Goal: Information Seeking & Learning: Learn about a topic

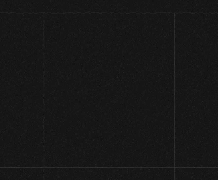
scroll to position [80, 0]
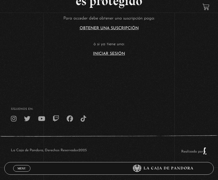
click at [117, 52] on link "Iniciar Sesión" at bounding box center [109, 54] width 32 height 4
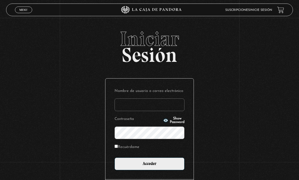
type input "vaneva_17@hotmail.com"
click at [149, 167] on input "Acceder" at bounding box center [149, 164] width 70 height 13
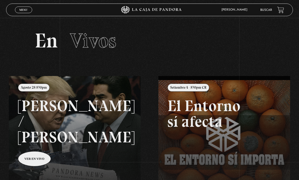
click at [265, 11] on link "Buscar" at bounding box center [266, 10] width 12 height 3
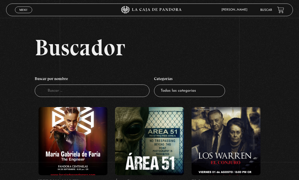
click at [56, 97] on input "Buscador" at bounding box center [92, 91] width 115 height 12
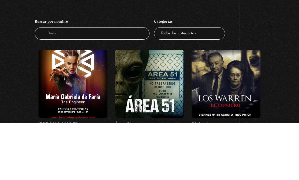
click at [201, 85] on select "Todas las categorías 11:11 Humanitario (1) Amo los [DATE] (2) Análisis de serie…" at bounding box center [189, 91] width 71 height 12
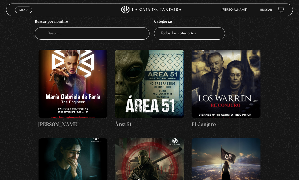
select select "mundo-espiritual"
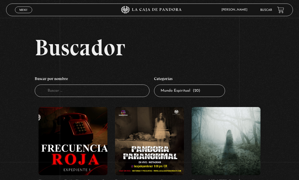
click at [62, 97] on input "Buscador" at bounding box center [92, 91] width 115 height 12
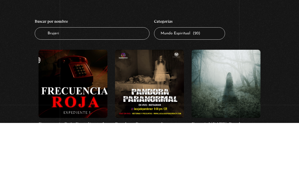
type input "Brujeria"
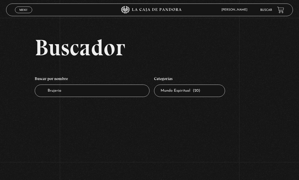
click at [194, 97] on select "Todas las categorías 11:11 Humanitario (1) Amo los [DATE] (2) Análisis de serie…" at bounding box center [189, 91] width 71 height 12
select select
click at [122, 93] on input "Brujeria" at bounding box center [92, 91] width 115 height 12
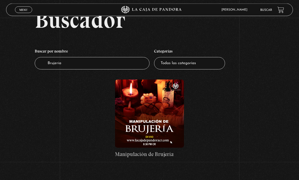
scroll to position [28, 0]
click at [167, 121] on figure at bounding box center [149, 114] width 69 height 68
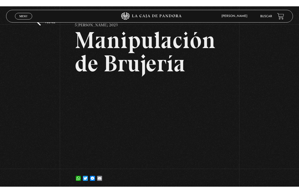
scroll to position [6, 0]
